Goal: Browse casually

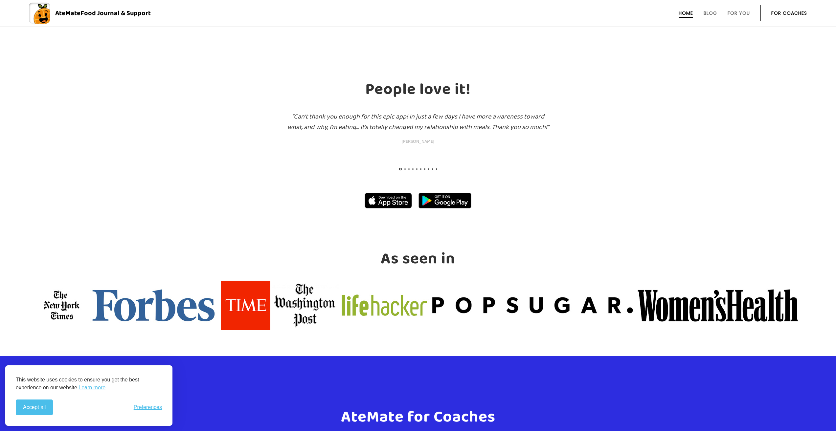
scroll to position [952, 0]
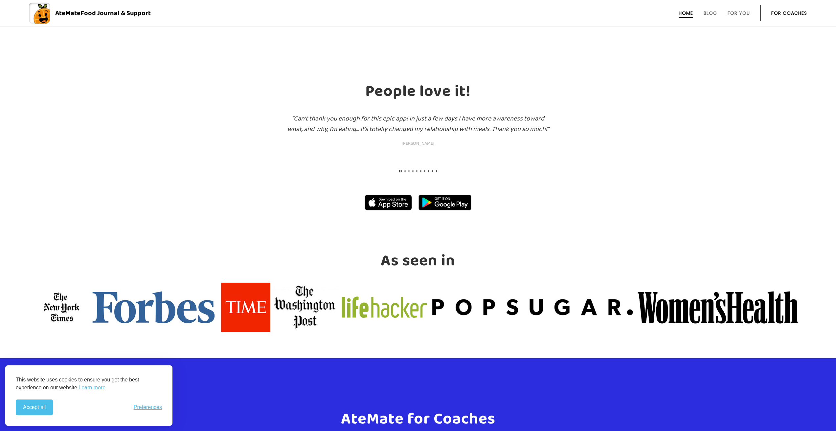
click at [406, 170] on div "“Can’t thank you enough for this epic app! In just a few days I have more aware…" at bounding box center [418, 150] width 836 height 74
click at [409, 172] on div at bounding box center [418, 172] width 41 height 3
drag, startPoint x: 412, startPoint y: 171, endPoint x: 434, endPoint y: 166, distance: 22.7
click at [413, 172] on div at bounding box center [418, 172] width 41 height 3
